Goal: Subscribe to service/newsletter

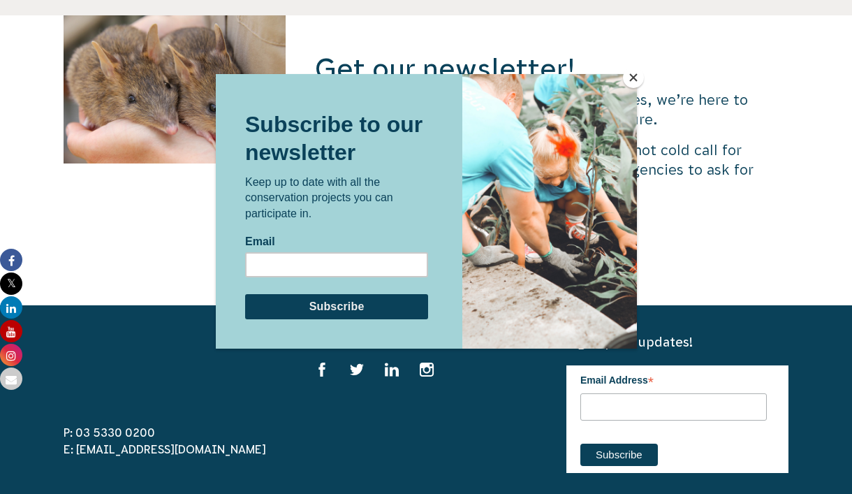
scroll to position [4575, 0]
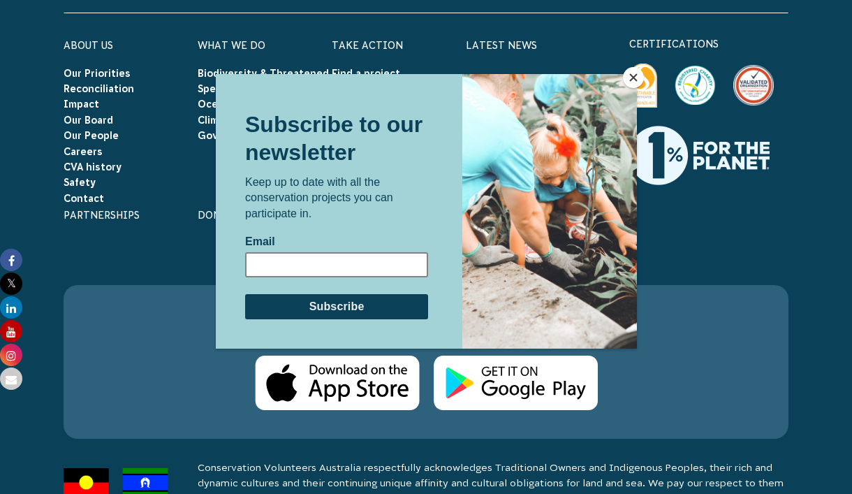
click at [254, 260] on input "Email" at bounding box center [335, 264] width 183 height 25
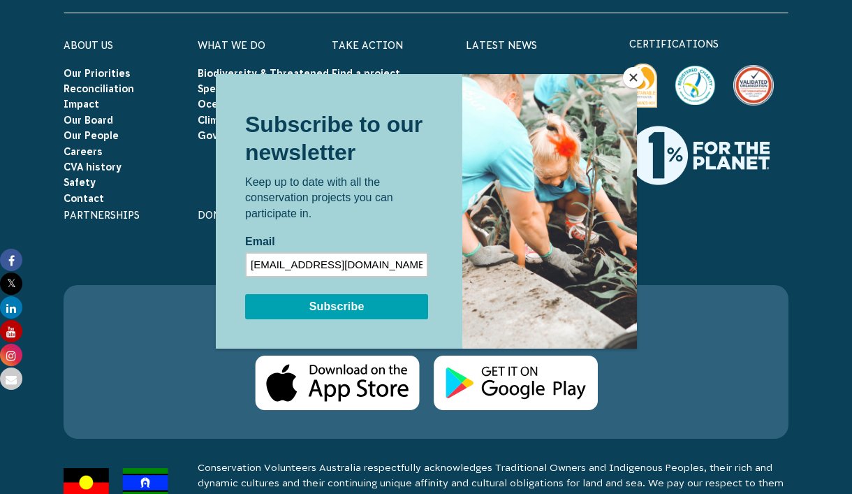
type input "mandyg6030@gmail.com"
click at [297, 304] on input "Subscribe" at bounding box center [335, 306] width 183 height 25
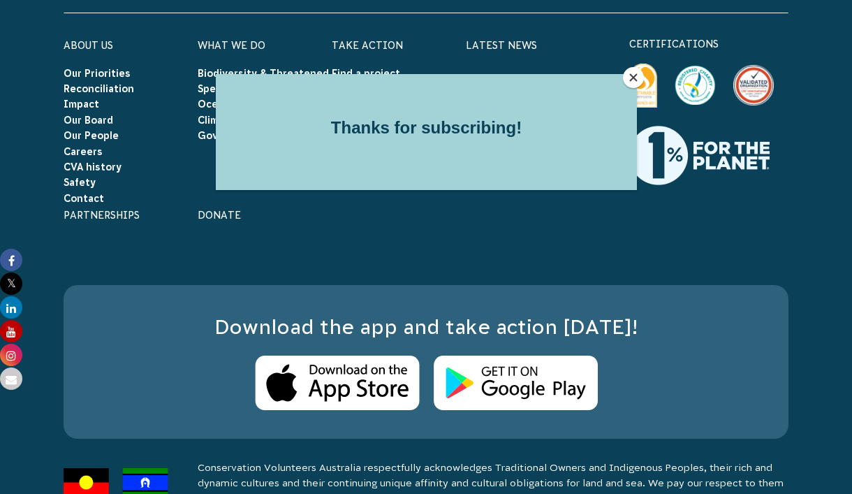
click at [11, 256] on icon at bounding box center [11, 260] width 22 height 22
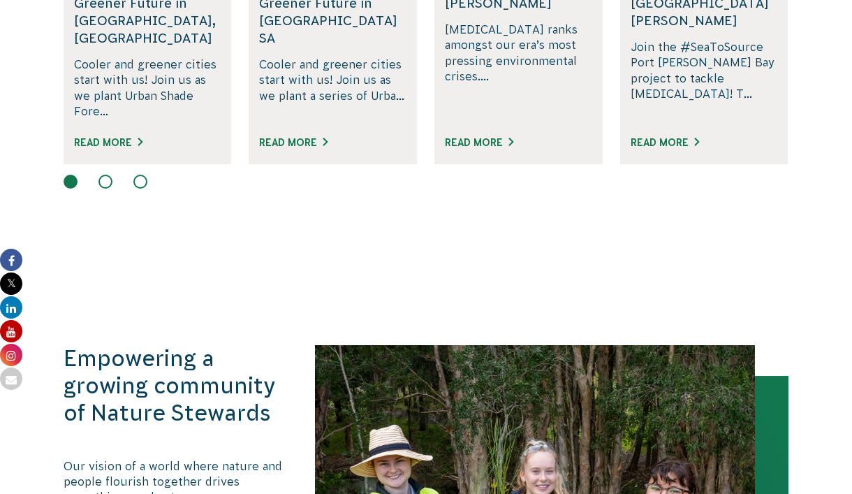
scroll to position [929, 0]
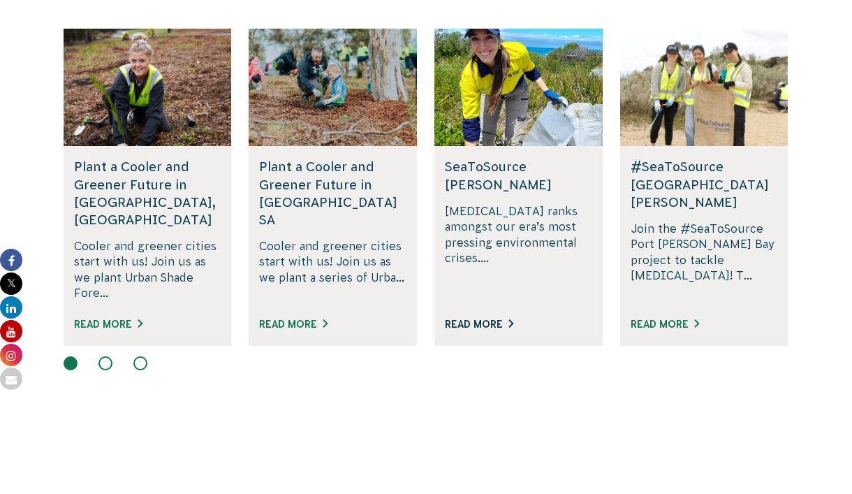
click at [480, 318] on link "Read More" at bounding box center [479, 323] width 68 height 11
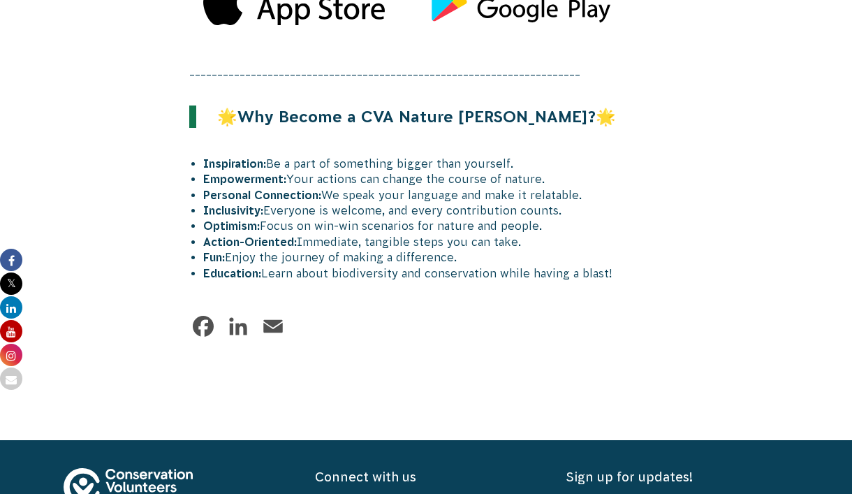
scroll to position [1867, 0]
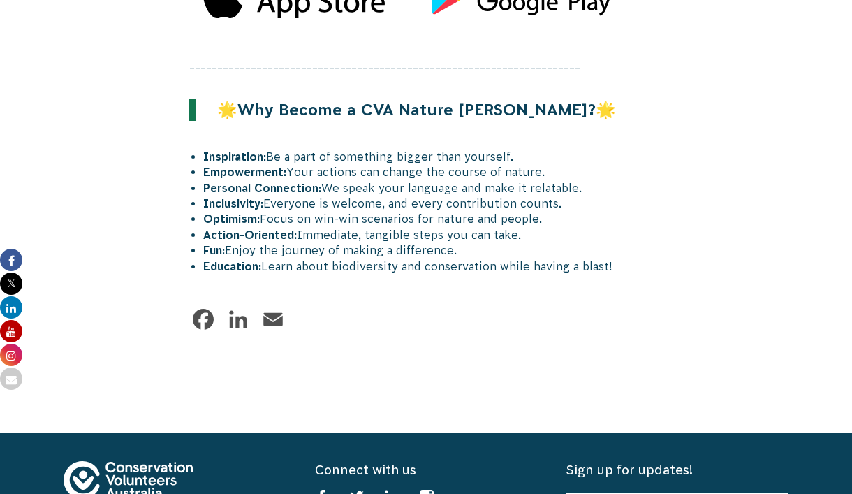
click at [203, 311] on link "Facebook" at bounding box center [203, 319] width 28 height 28
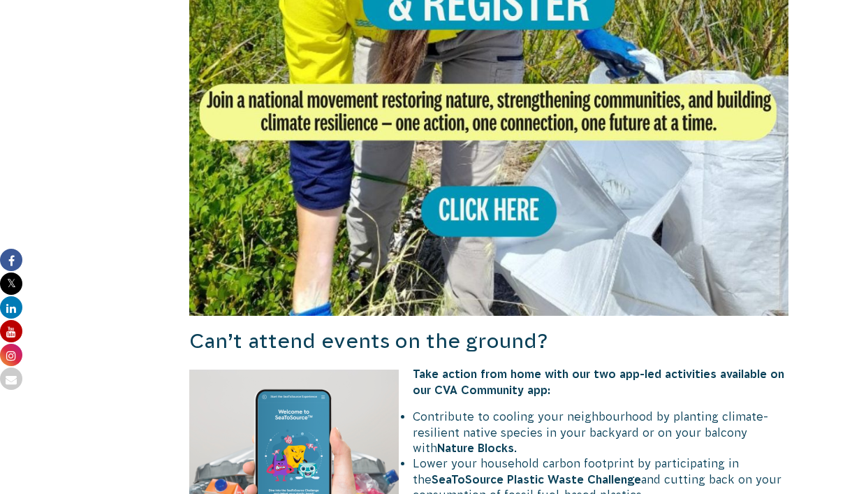
scroll to position [1157, 0]
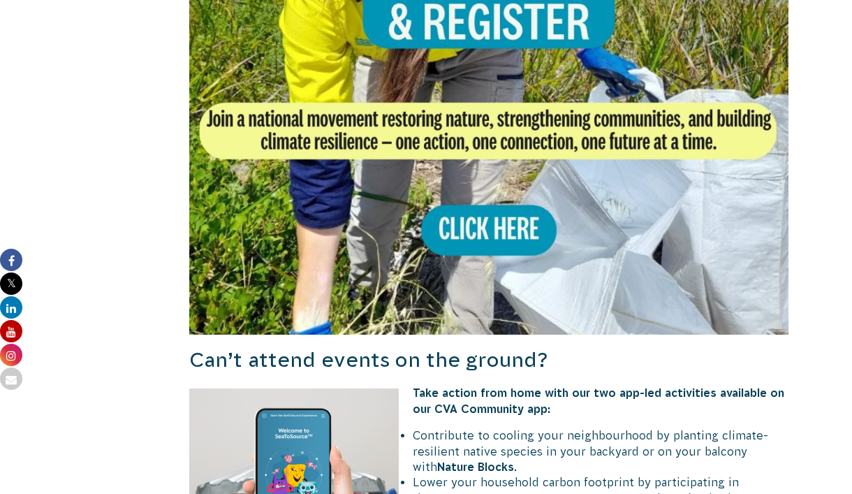
click at [495, 224] on img at bounding box center [488, 34] width 599 height 599
